Goal: Information Seeking & Learning: Learn about a topic

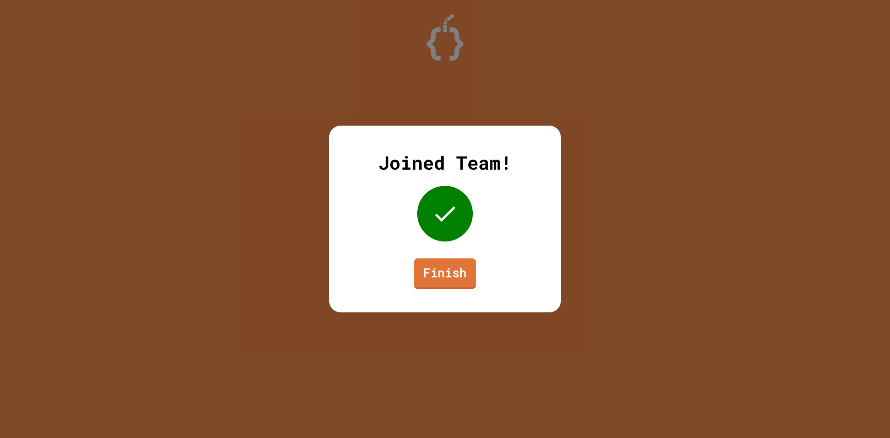
click at [471, 285] on link "Finish" at bounding box center [445, 273] width 62 height 31
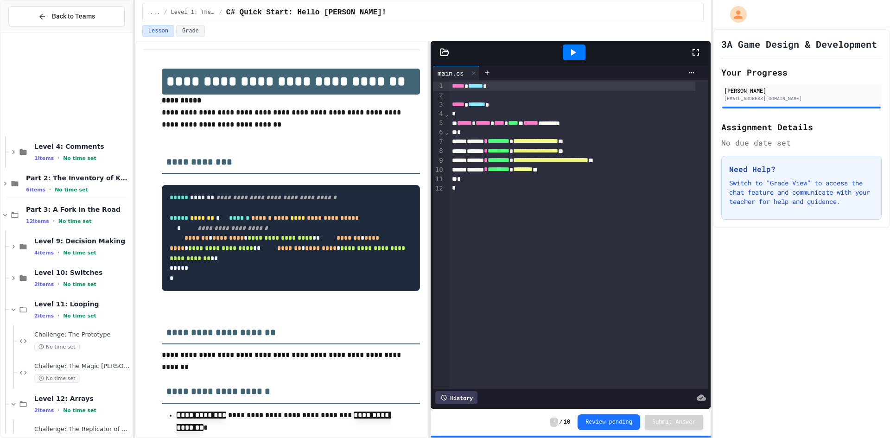
scroll to position [150, 0]
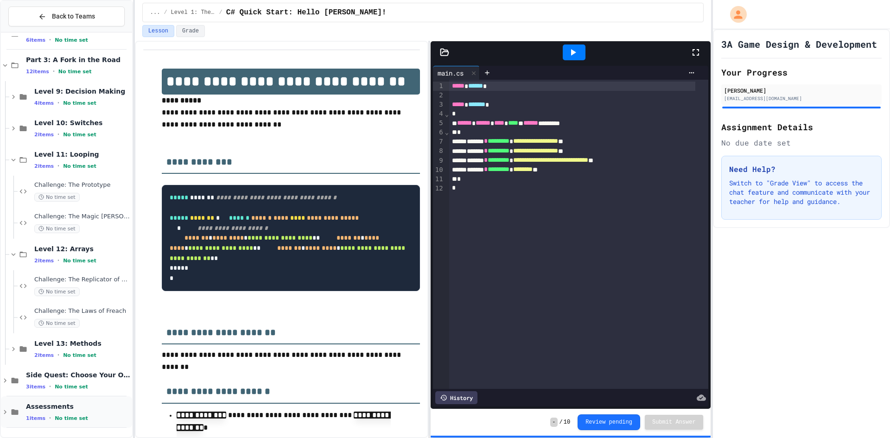
click at [110, 416] on div "1 items • No time set" at bounding box center [78, 417] width 104 height 7
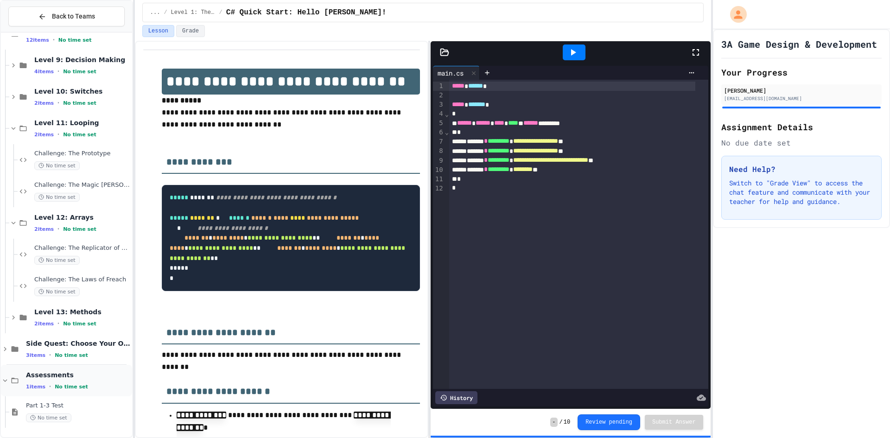
click at [99, 388] on div "1 items • No time set" at bounding box center [78, 386] width 104 height 7
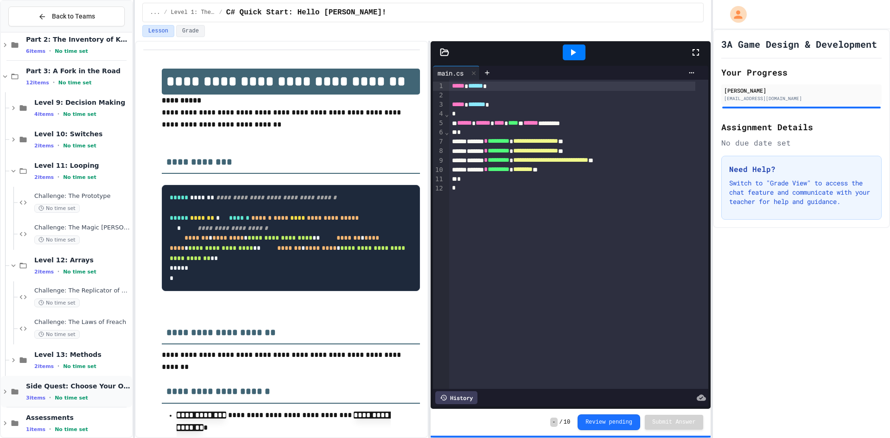
click at [98, 391] on div "Side Quest: Choose Your Own Adventure 3 items • No time set" at bounding box center [78, 391] width 104 height 19
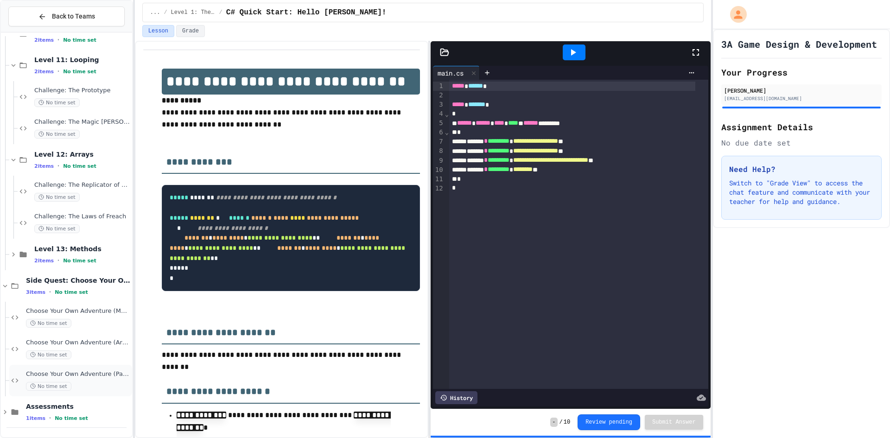
click at [78, 373] on span "Choose Your Own Adventure (Part 1)" at bounding box center [78, 374] width 104 height 8
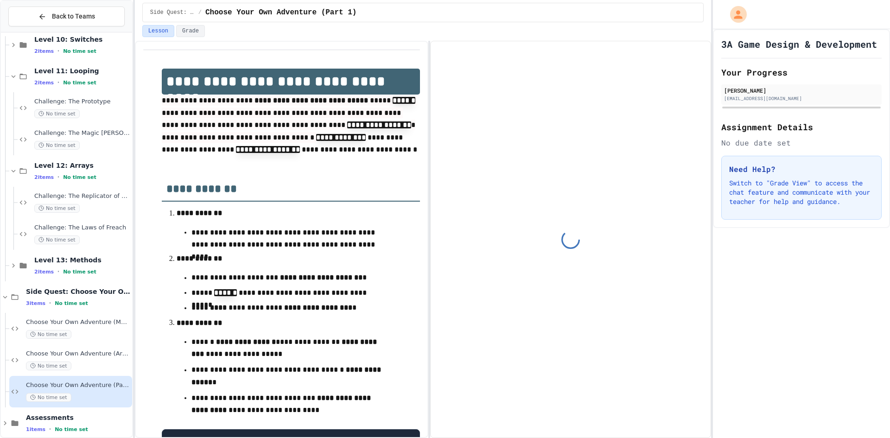
scroll to position [244, 0]
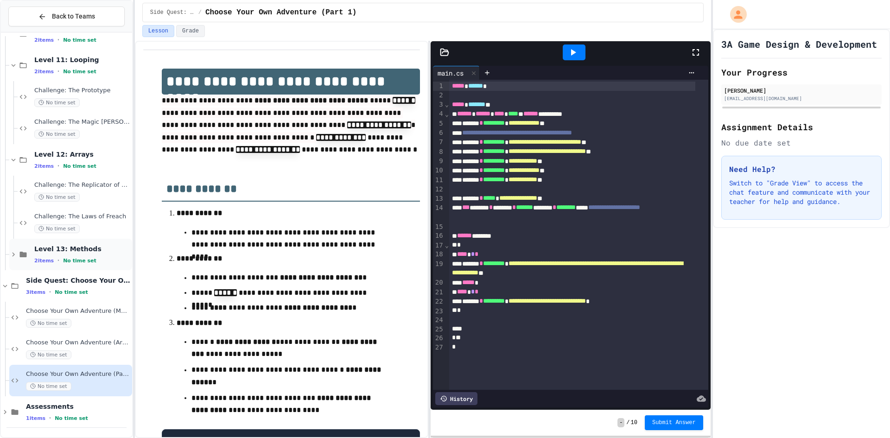
click at [76, 252] on span "Level 13: Methods" at bounding box center [82, 249] width 96 height 8
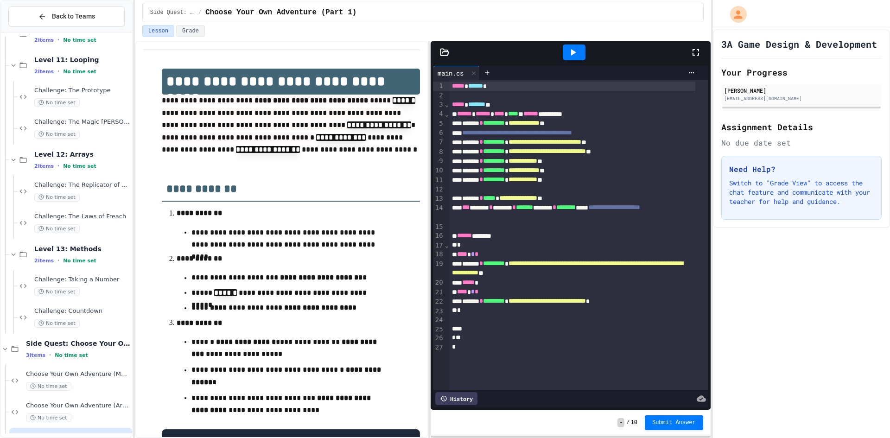
scroll to position [307, 0]
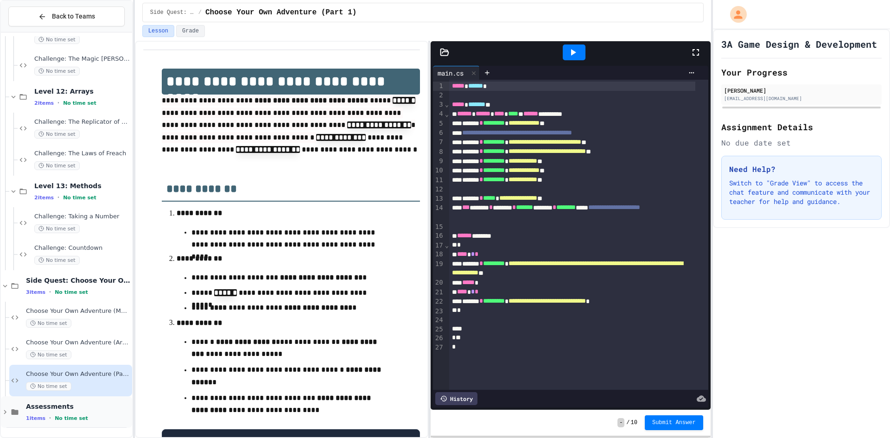
click at [56, 410] on span "Assessments" at bounding box center [78, 406] width 104 height 8
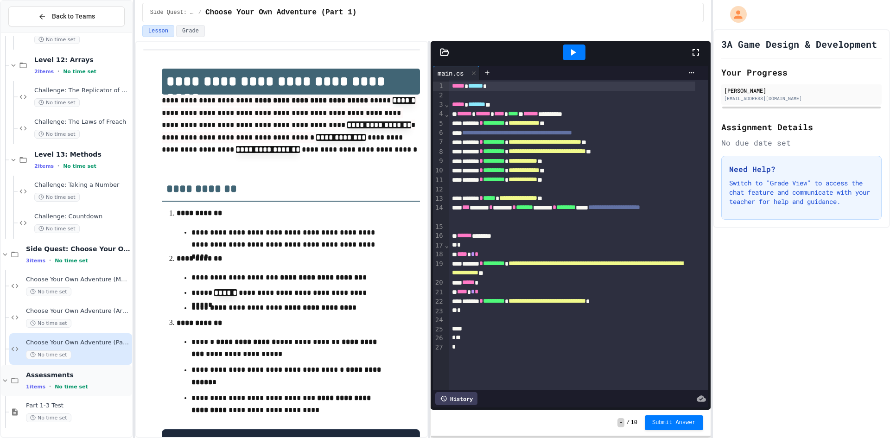
click at [63, 385] on span "No time set" at bounding box center [71, 387] width 33 height 6
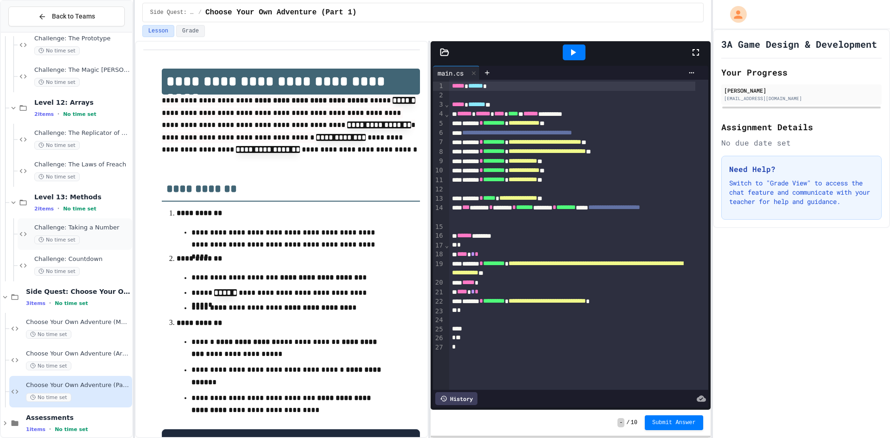
click at [81, 238] on div "No time set" at bounding box center [82, 240] width 96 height 9
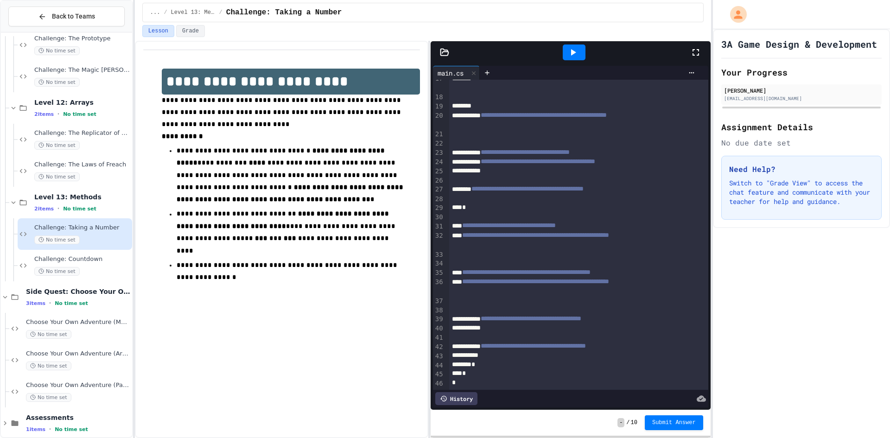
scroll to position [198, 0]
click at [50, 248] on div "Challenge: Taking a Number No time set" at bounding box center [75, 234] width 115 height 32
click at [102, 251] on div "Challenge: Countdown No time set" at bounding box center [75, 266] width 115 height 32
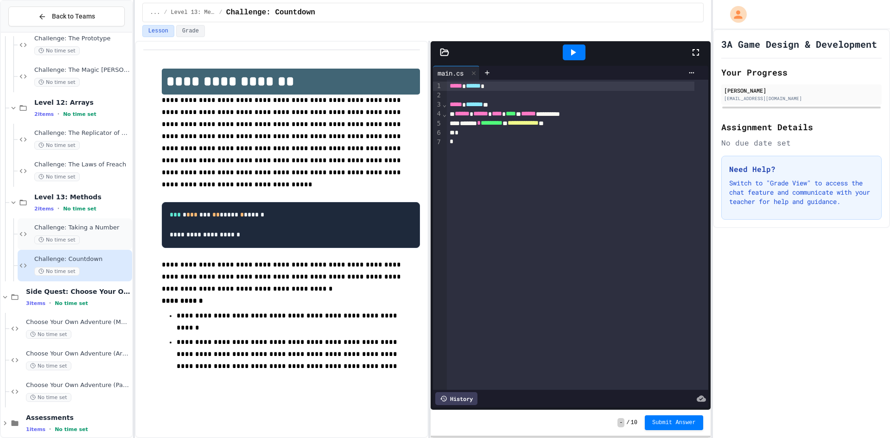
click at [101, 242] on div "No time set" at bounding box center [82, 240] width 96 height 9
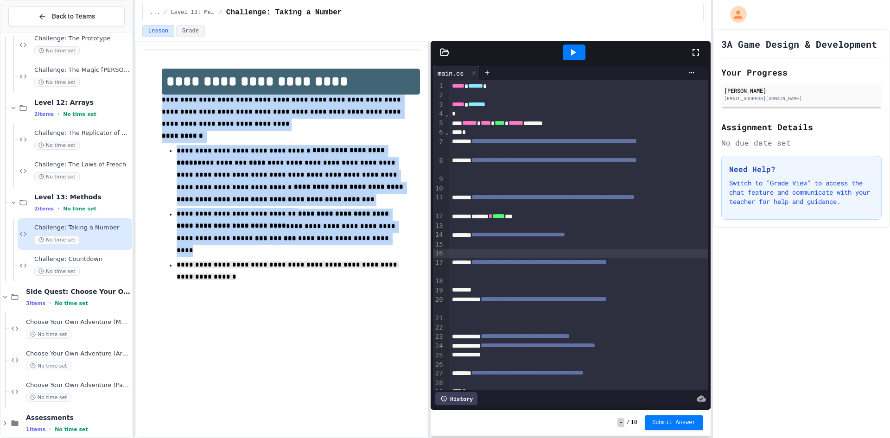
drag, startPoint x: 160, startPoint y: 100, endPoint x: 311, endPoint y: 278, distance: 233.5
click at [311, 278] on div "**********" at bounding box center [281, 182] width 277 height 246
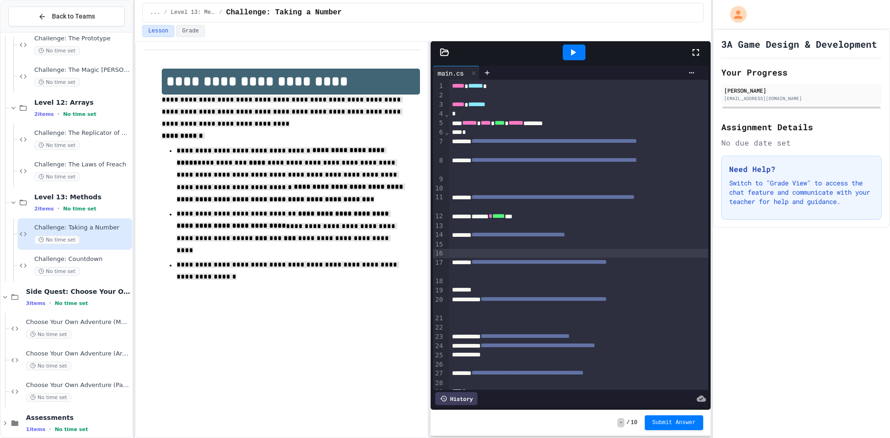
click at [280, 389] on div "**********" at bounding box center [281, 239] width 293 height 397
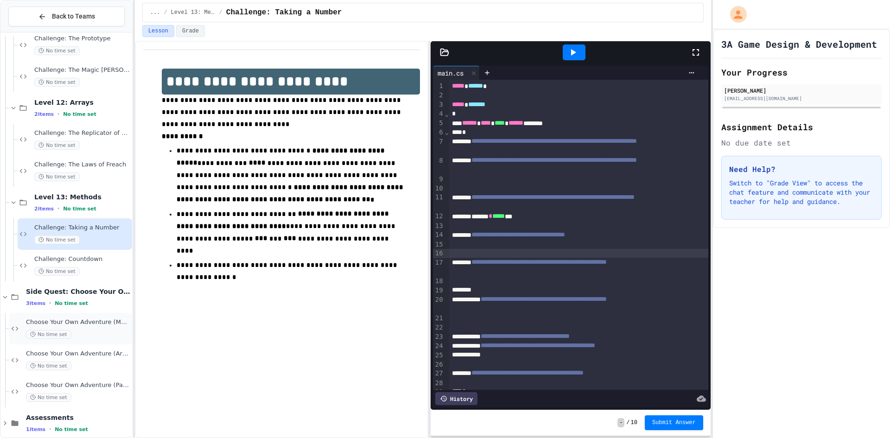
click at [95, 329] on div "Choose Your Own Adventure (Methods) No time set" at bounding box center [78, 328] width 104 height 20
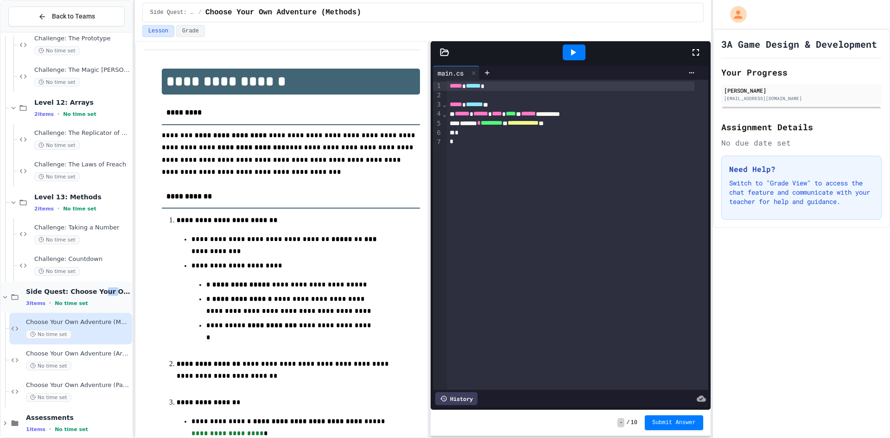
drag, startPoint x: 100, startPoint y: 296, endPoint x: 91, endPoint y: 292, distance: 10.2
click at [91, 292] on div "Side Quest: Choose Your Own Adventure 3 items • No time set" at bounding box center [78, 296] width 104 height 19
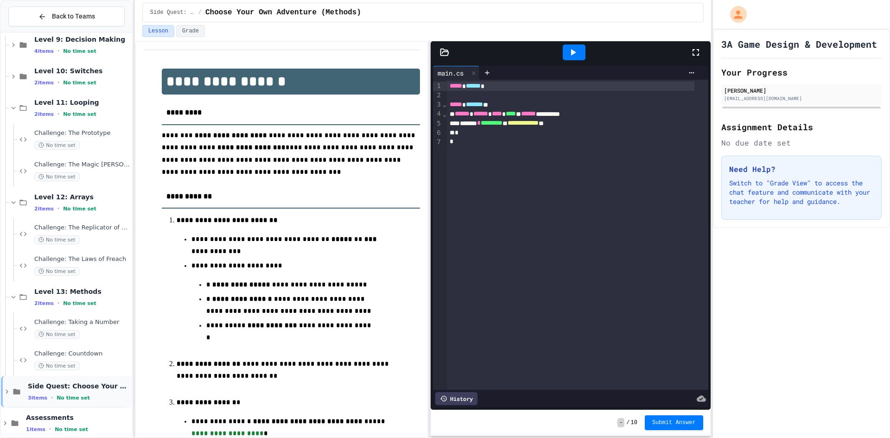
scroll to position [213, 0]
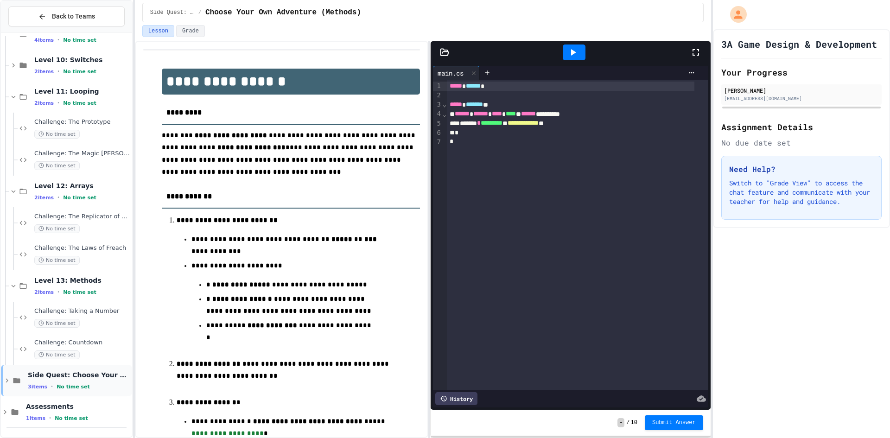
click at [91, 367] on div "Side Quest: Choose Your Own Adventure 3 items • No time set" at bounding box center [66, 381] width 131 height 32
click at [99, 386] on div "3 items • No time set" at bounding box center [78, 386] width 104 height 7
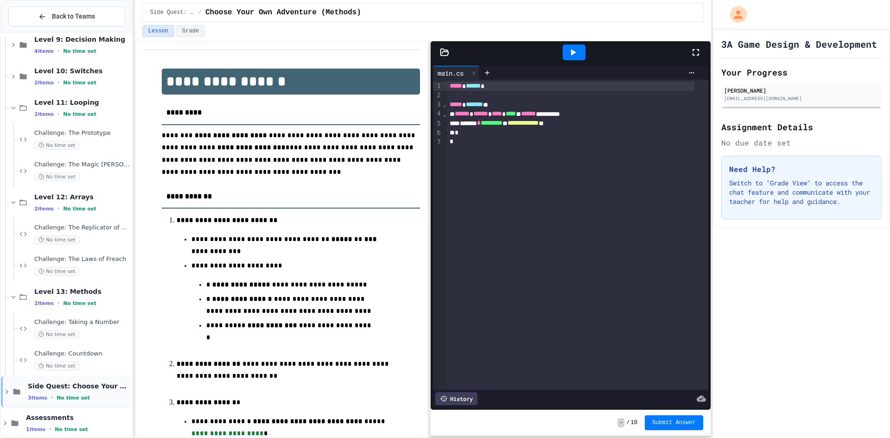
click at [104, 387] on span "Side Quest: Choose Your Own Adventure" at bounding box center [79, 386] width 102 height 8
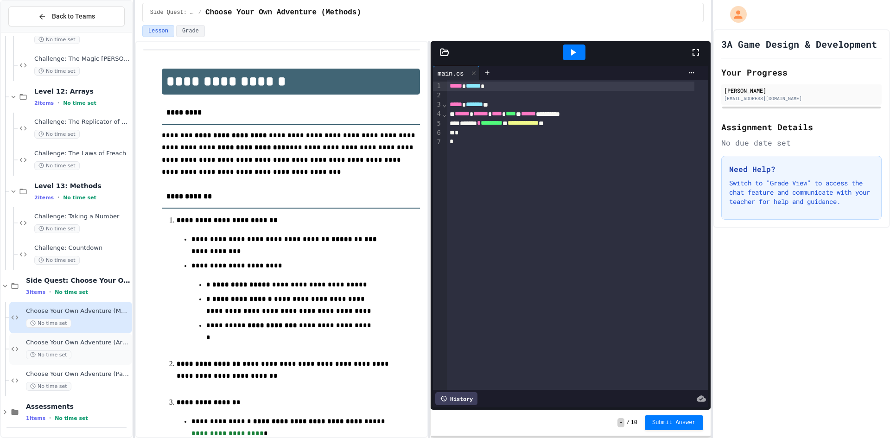
click at [96, 350] on div "No time set" at bounding box center [78, 354] width 104 height 9
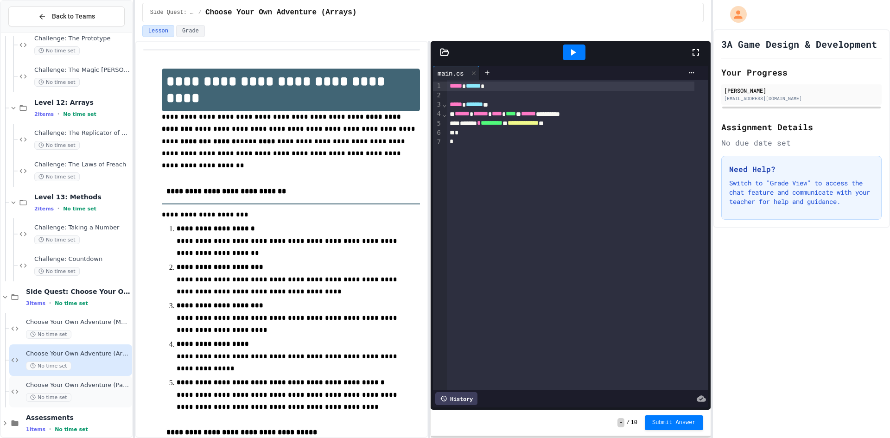
click at [82, 391] on div "Choose Your Own Adventure (Part 1) No time set" at bounding box center [78, 392] width 104 height 20
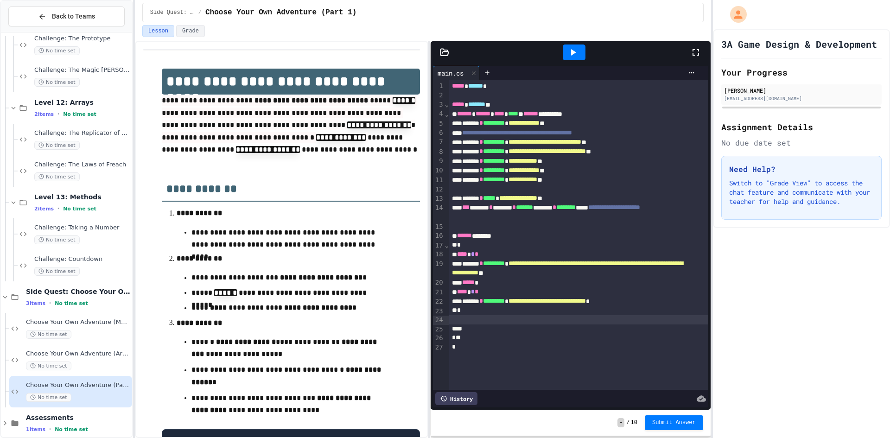
click at [639, 321] on div at bounding box center [578, 319] width 259 height 9
click at [586, 304] on span "**********" at bounding box center [547, 301] width 77 height 6
click at [660, 300] on div "**********" at bounding box center [572, 301] width 246 height 9
click at [576, 56] on icon at bounding box center [572, 52] width 11 height 11
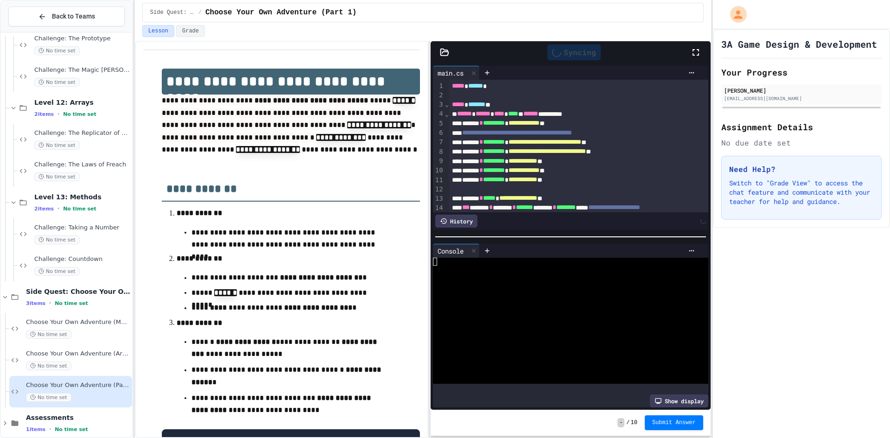
scroll to position [153, 0]
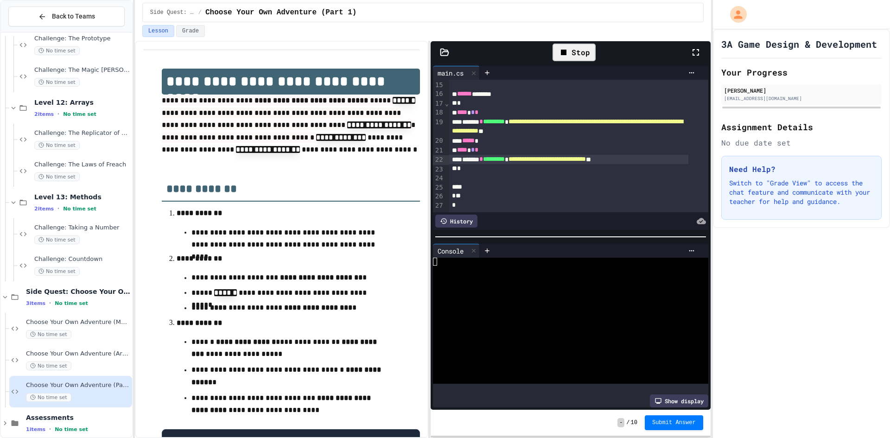
click at [433, 266] on div at bounding box center [562, 270] width 259 height 8
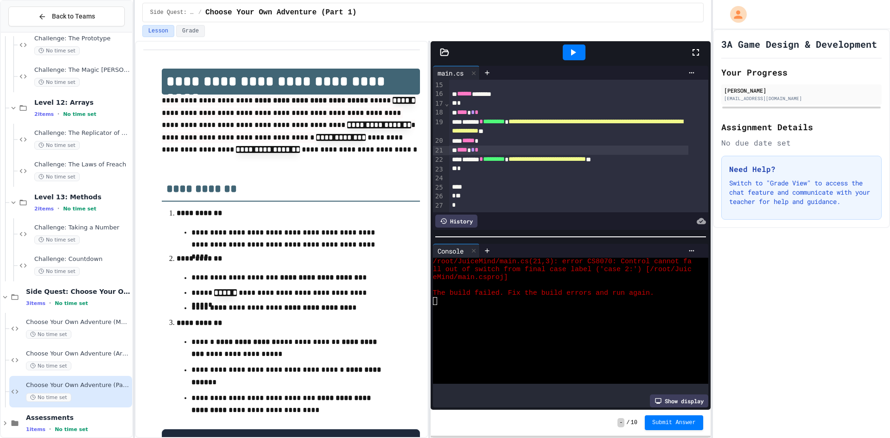
click at [532, 146] on div "**** * *" at bounding box center [568, 150] width 239 height 9
click at [86, 229] on span "Challenge: Taking a Number" at bounding box center [82, 228] width 96 height 8
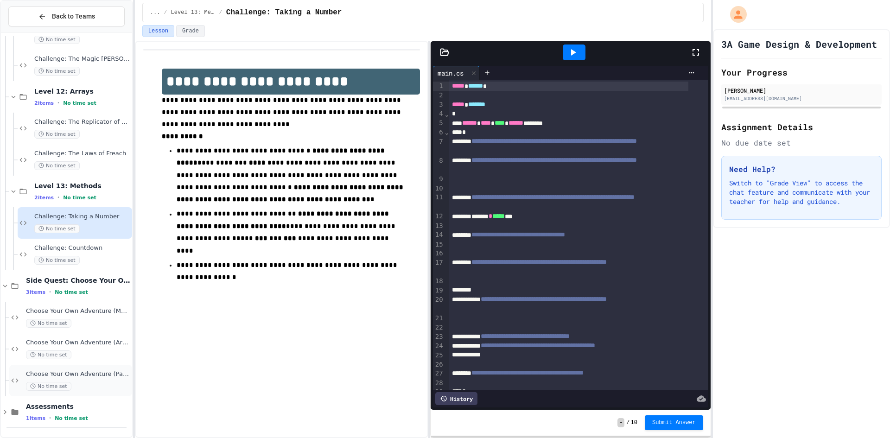
click at [83, 382] on div "No time set" at bounding box center [78, 386] width 104 height 9
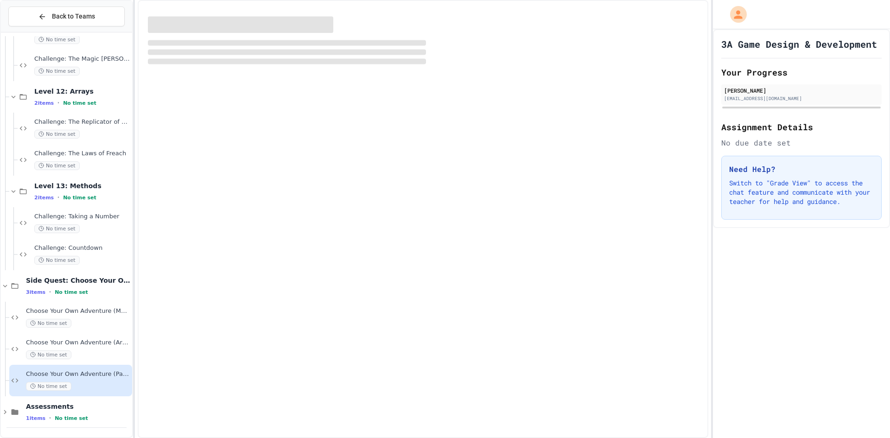
scroll to position [296, 0]
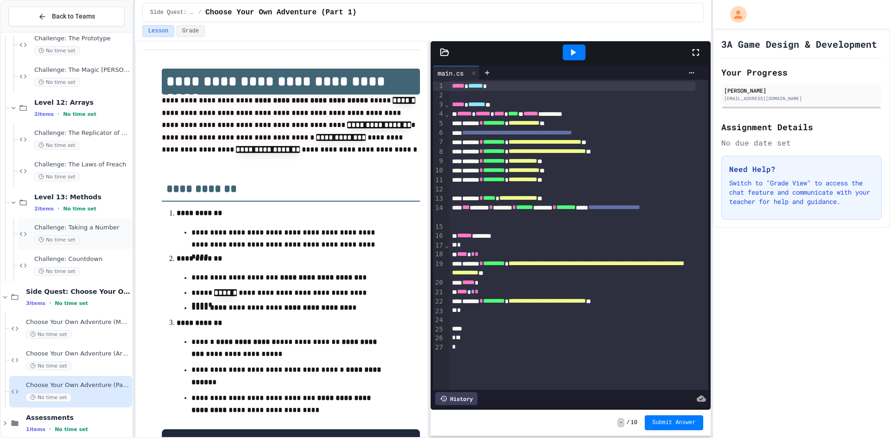
click at [92, 229] on span "Challenge: Taking a Number" at bounding box center [82, 228] width 96 height 8
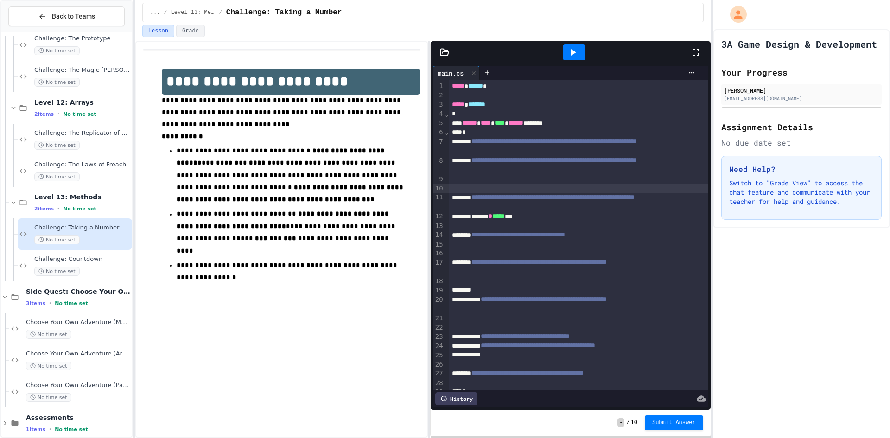
click at [538, 184] on div at bounding box center [578, 188] width 259 height 9
click at [475, 135] on div "*" at bounding box center [568, 132] width 239 height 9
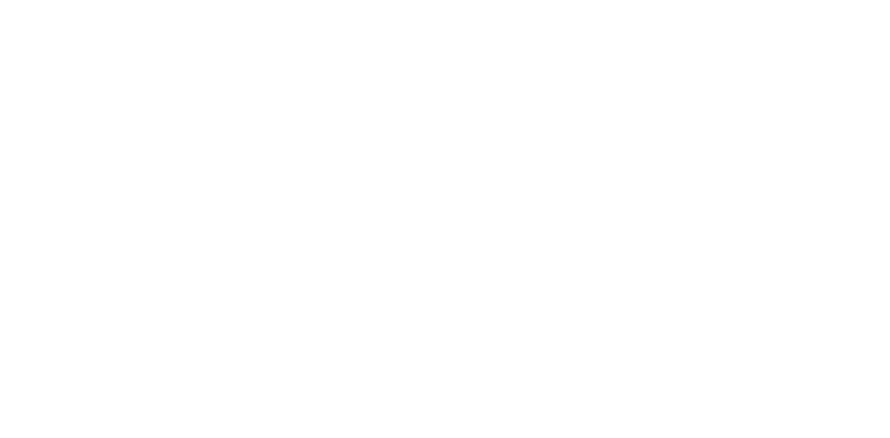
drag, startPoint x: 477, startPoint y: 133, endPoint x: 860, endPoint y: 194, distance: 387.7
click at [487, 140] on div "We are updating our servers at 9:30PM EST [DATE]. [PERSON_NAME] should continue…" at bounding box center [445, 219] width 890 height 438
drag, startPoint x: 434, startPoint y: 192, endPoint x: 506, endPoint y: 186, distance: 72.1
click at [432, 191] on div "We are updating our servers at 9:30PM EST [DATE]. [PERSON_NAME] should continue…" at bounding box center [445, 219] width 890 height 438
click at [318, 144] on div "We are updating our servers at 9:30PM EST [DATE]. [PERSON_NAME] should continue…" at bounding box center [445, 219] width 890 height 438
